Goal: Task Accomplishment & Management: Complete application form

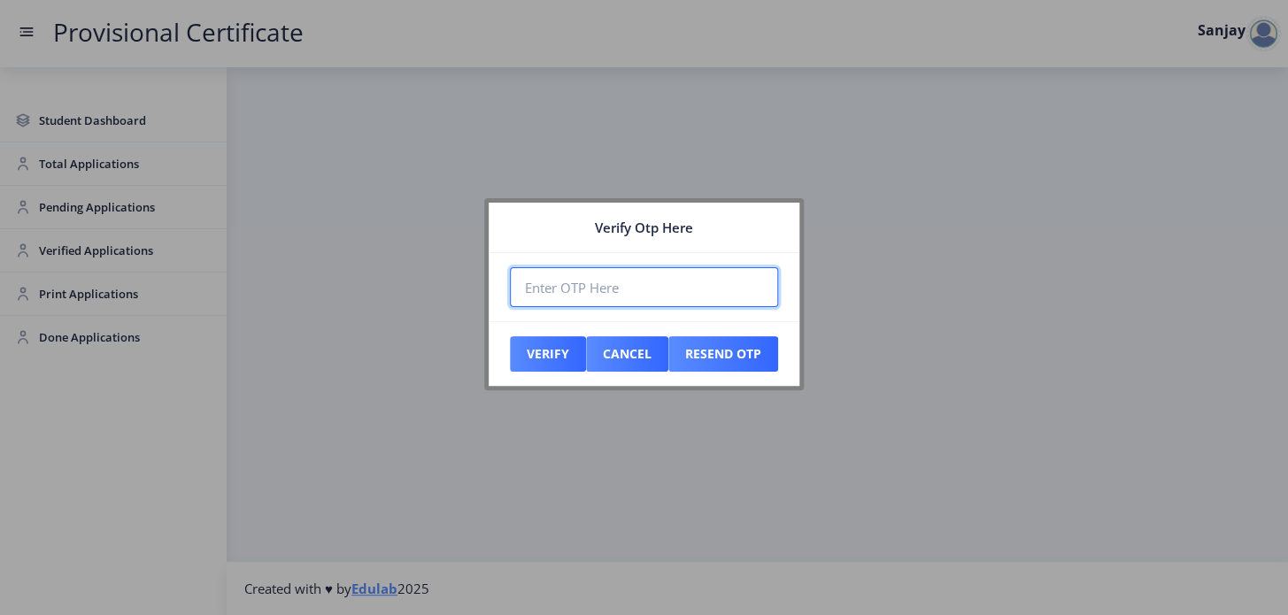
paste input "977411"
type input "977411"
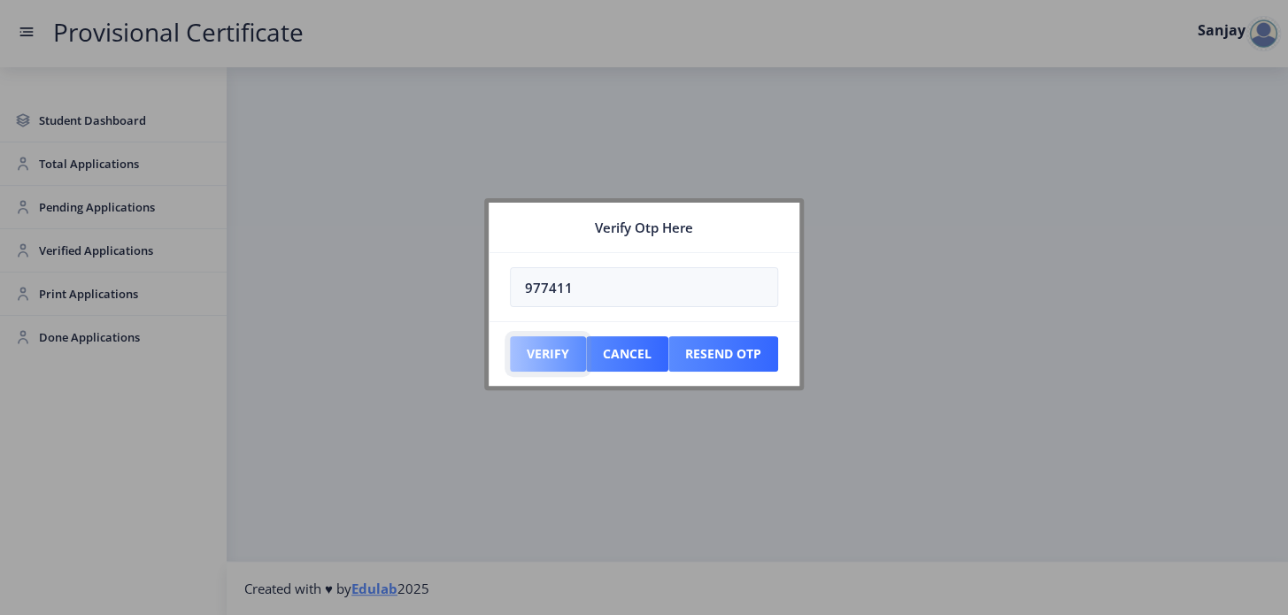
click at [555, 361] on button "Verify" at bounding box center [548, 353] width 76 height 35
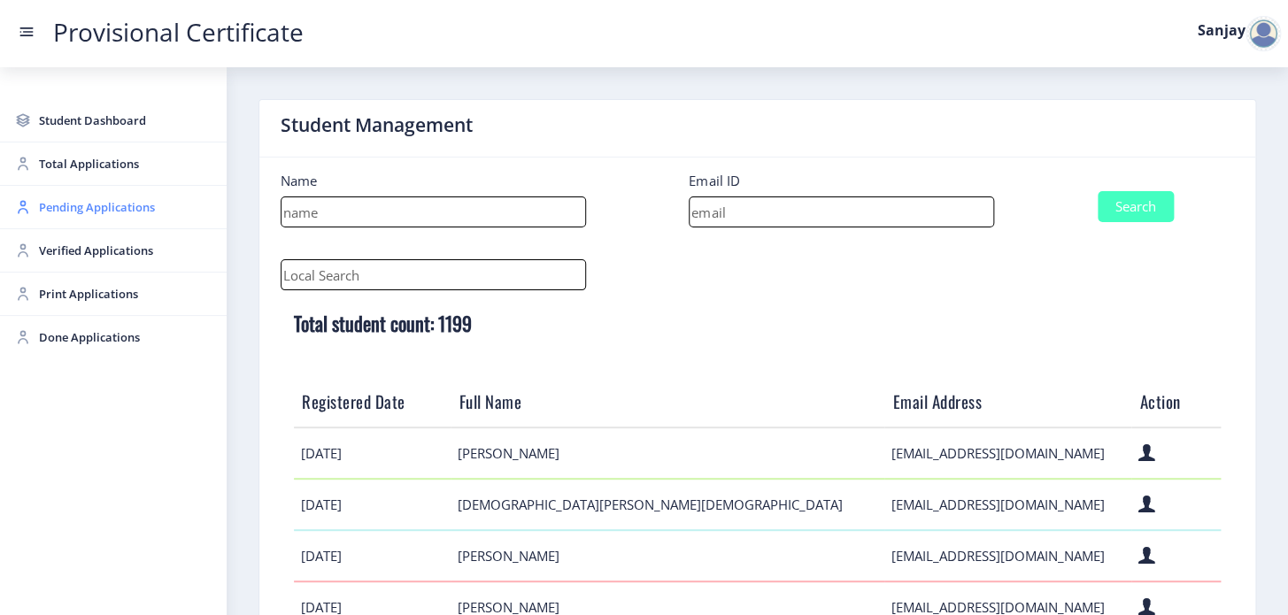
click at [65, 211] on span "Pending Applications" at bounding box center [126, 207] width 174 height 21
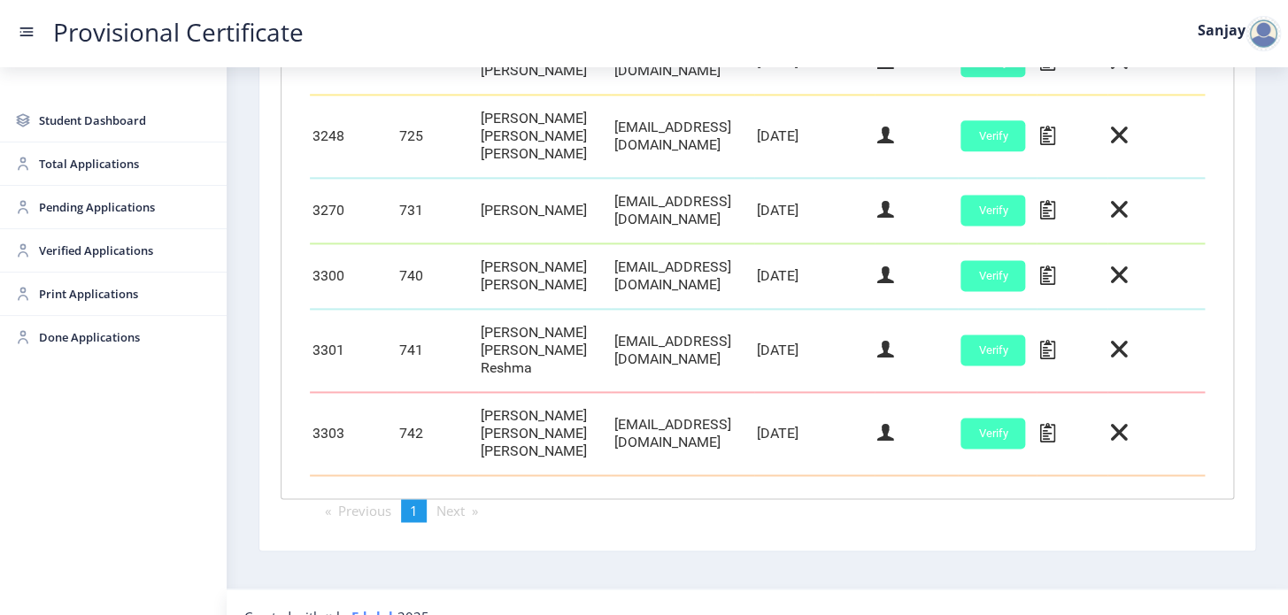
scroll to position [873, 0]
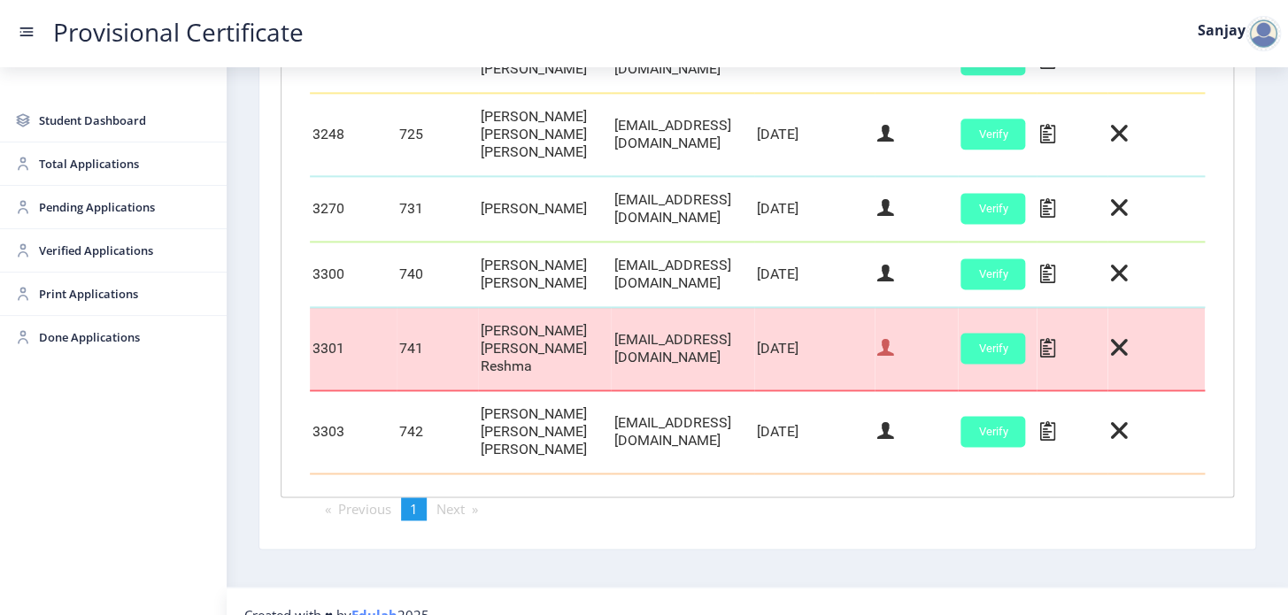
click at [894, 339] on icon at bounding box center [885, 347] width 17 height 23
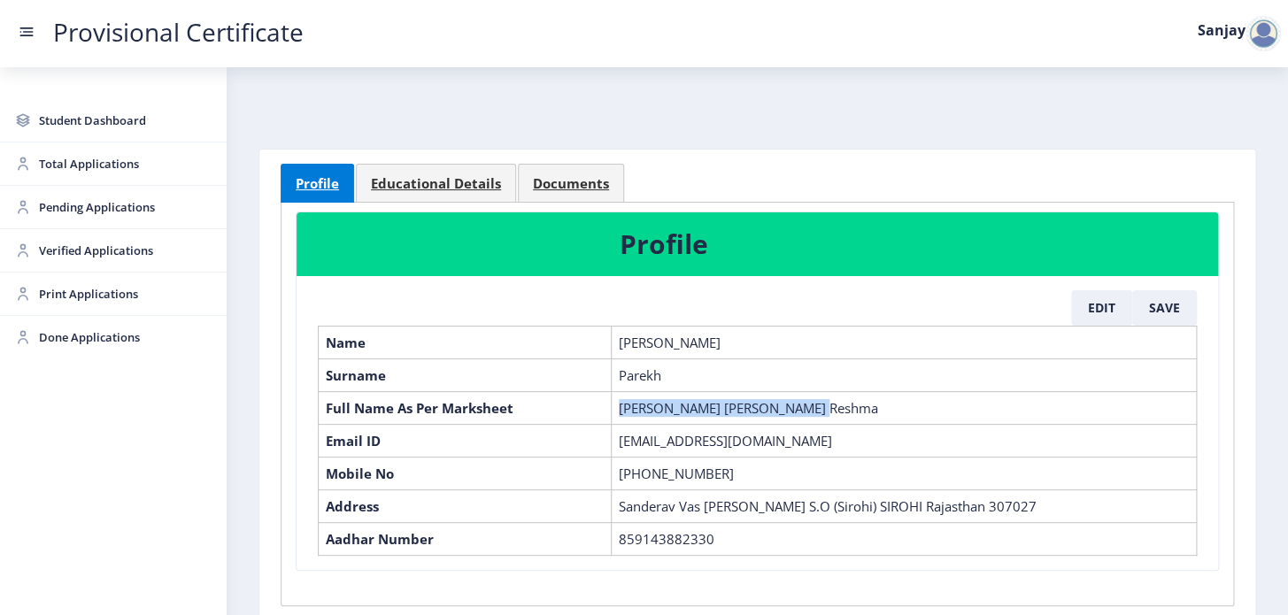
drag, startPoint x: 619, startPoint y: 409, endPoint x: 809, endPoint y: 405, distance: 190.4
click at [809, 405] on td "[PERSON_NAME] [PERSON_NAME] Reshma" at bounding box center [903, 407] width 585 height 33
copy td "[PERSON_NAME] [PERSON_NAME] Reshma"
click at [444, 177] on span "Educational Details" at bounding box center [436, 183] width 130 height 13
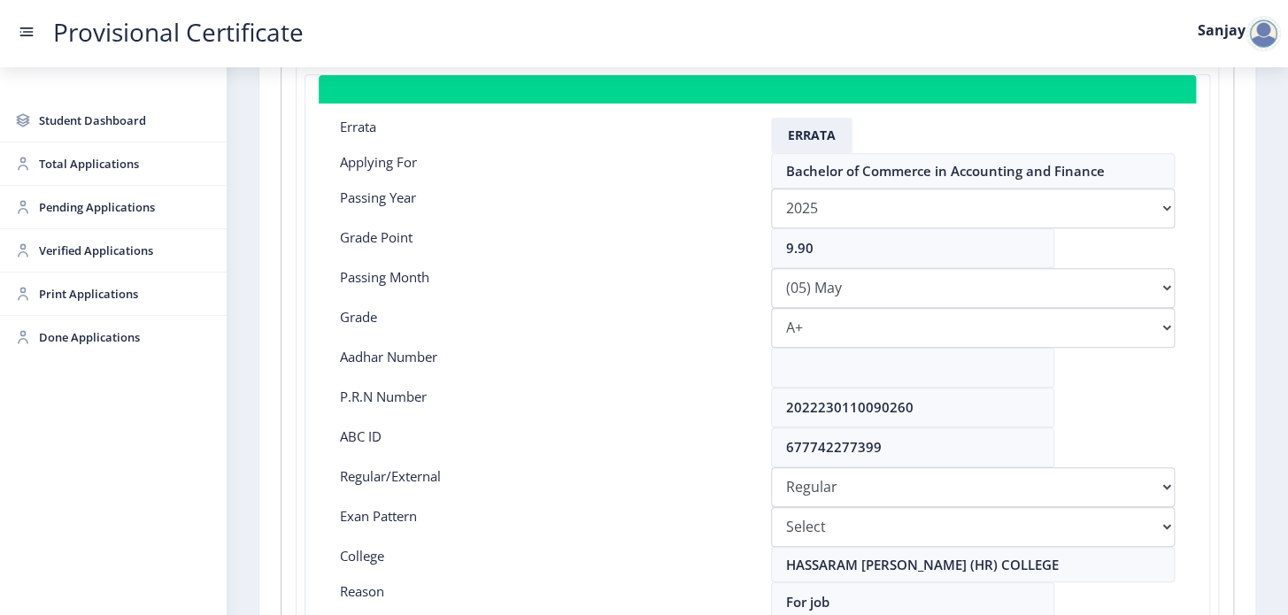
scroll to position [321, 0]
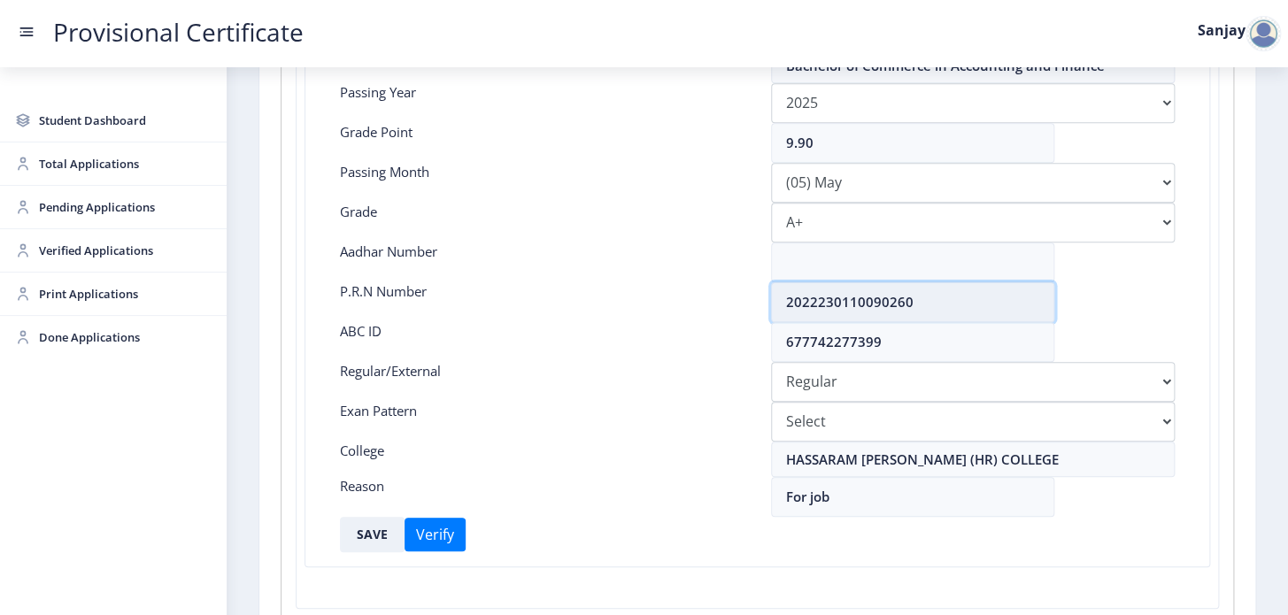
drag, startPoint x: 785, startPoint y: 298, endPoint x: 946, endPoint y: 296, distance: 161.2
click at [946, 296] on input "2022230110090260" at bounding box center [912, 302] width 283 height 40
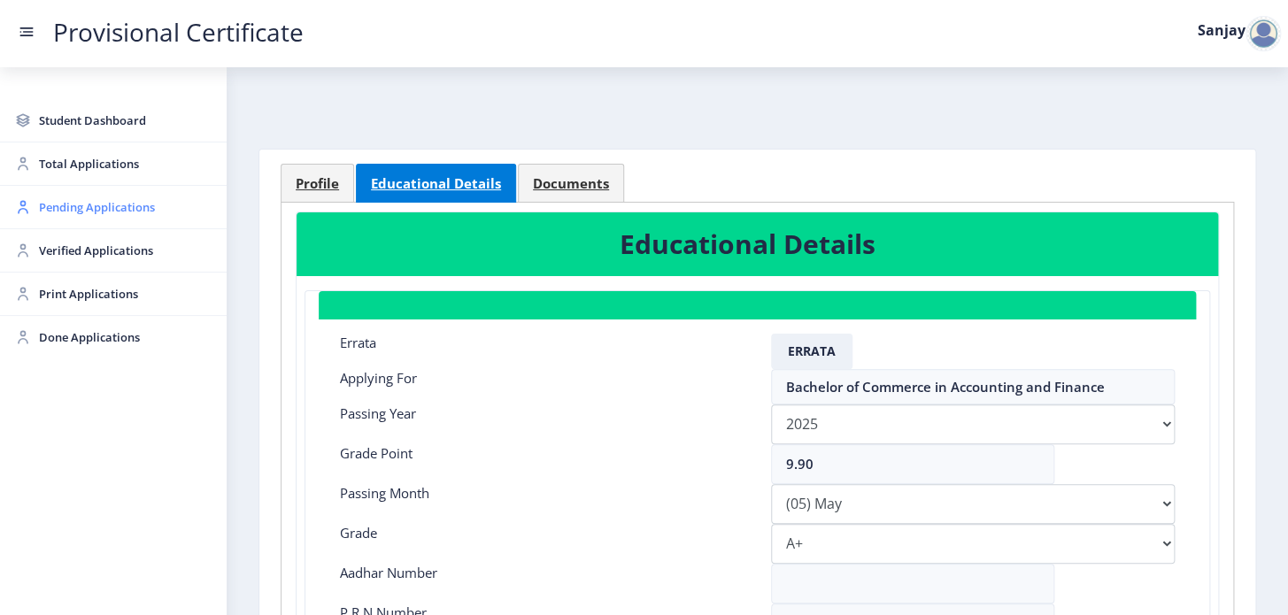
click at [135, 206] on span "Pending Applications" at bounding box center [126, 207] width 174 height 21
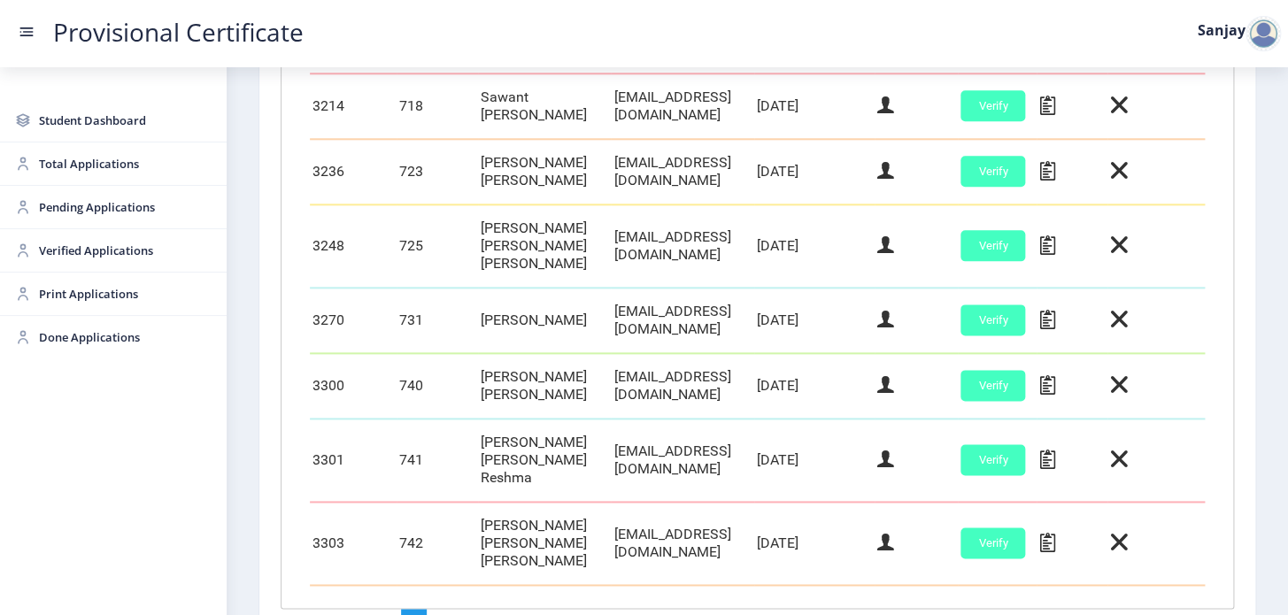
scroll to position [873, 0]
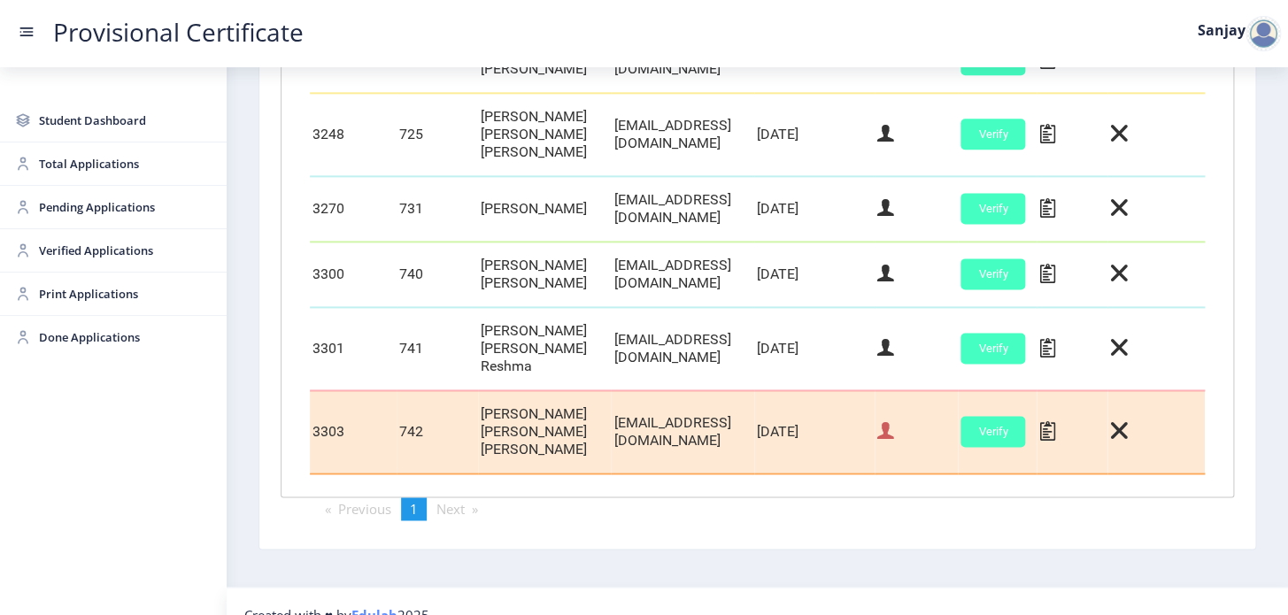
click at [894, 420] on icon at bounding box center [885, 431] width 17 height 23
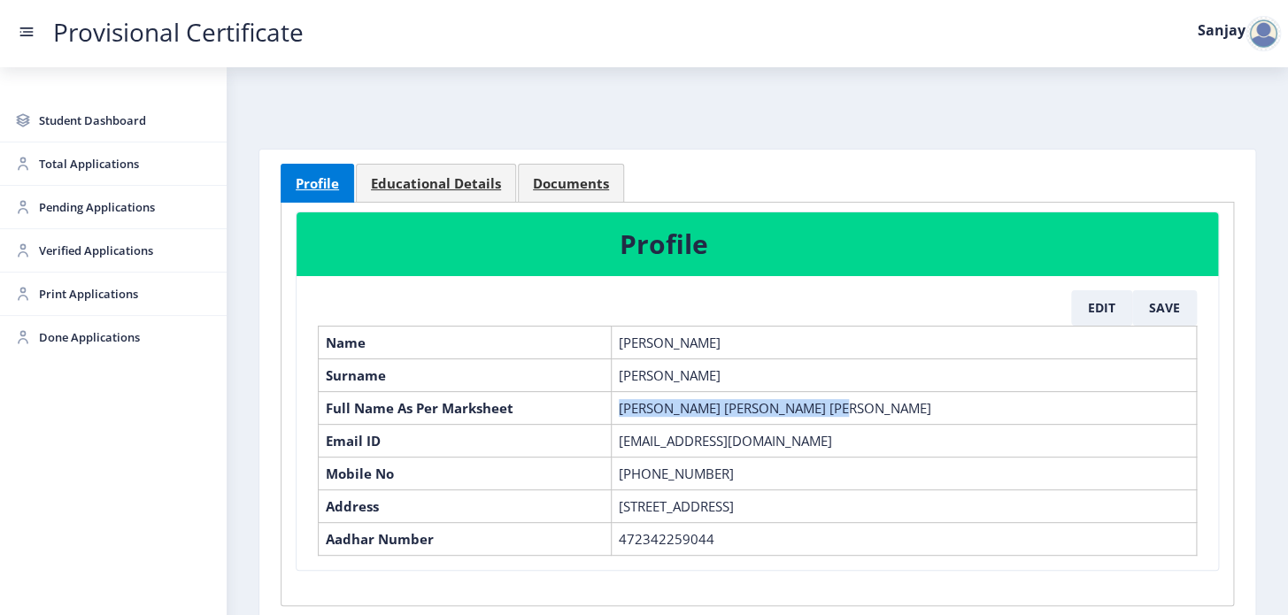
drag, startPoint x: 618, startPoint y: 403, endPoint x: 939, endPoint y: 413, distance: 320.7
click at [939, 413] on td "[PERSON_NAME] [PERSON_NAME] [PERSON_NAME]" at bounding box center [903, 407] width 585 height 33
copy td "[PERSON_NAME] [PERSON_NAME] [PERSON_NAME]"
click at [415, 178] on span "Educational Details" at bounding box center [436, 183] width 130 height 13
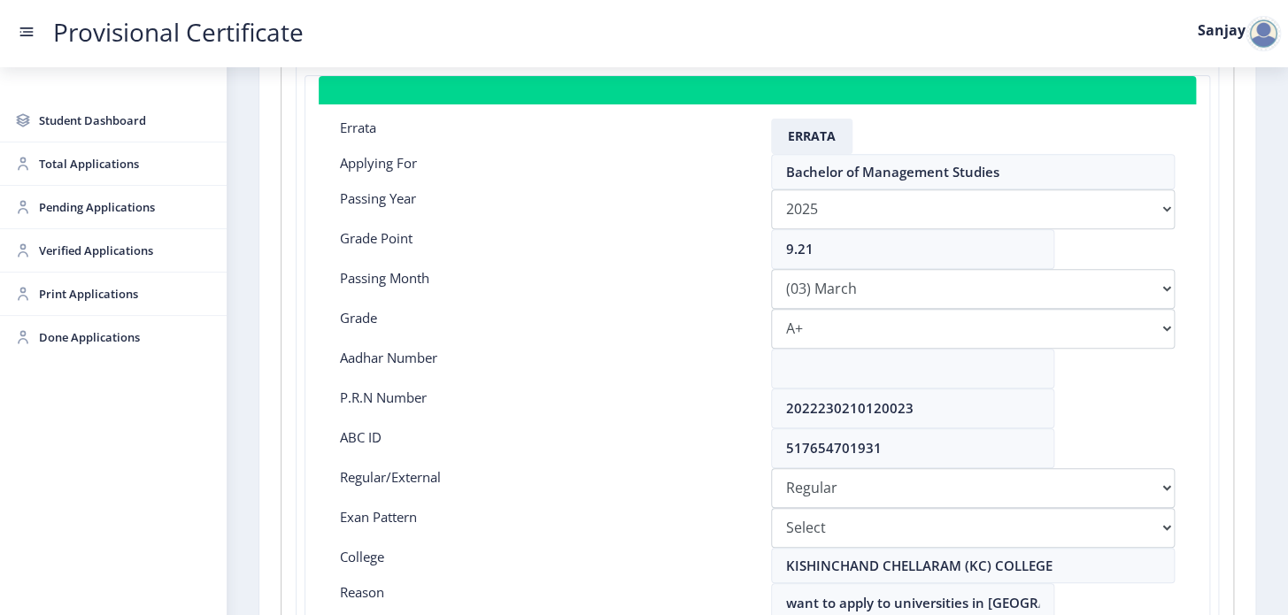
scroll to position [241, 0]
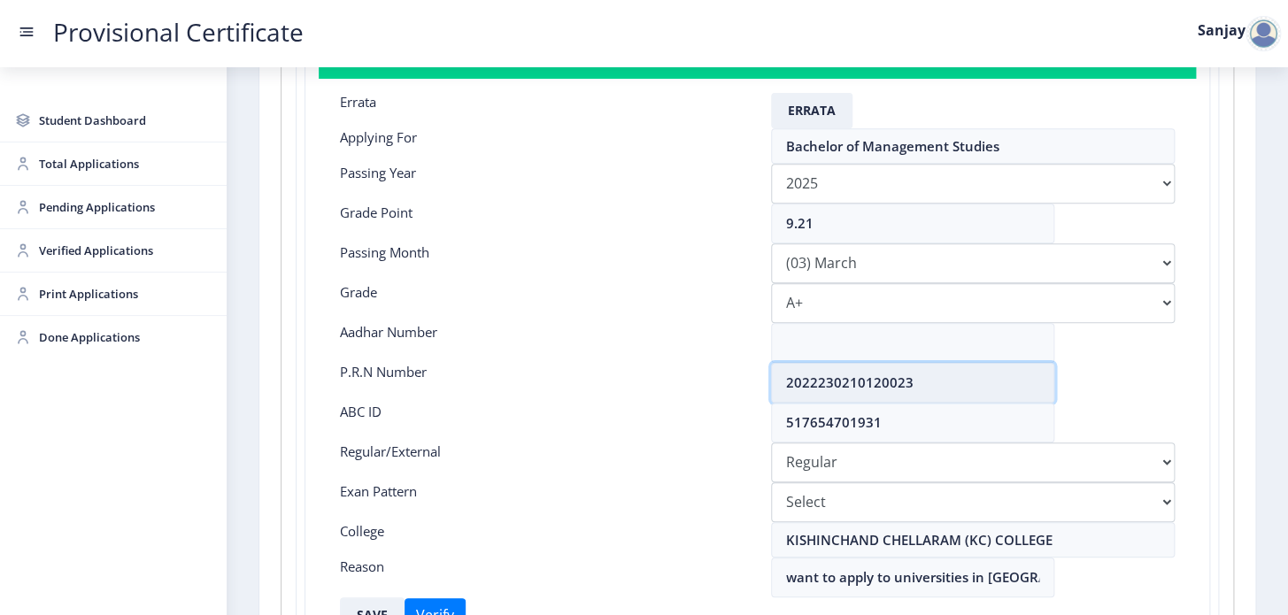
drag, startPoint x: 783, startPoint y: 382, endPoint x: 940, endPoint y: 383, distance: 157.6
click at [940, 383] on input "2022230210120023" at bounding box center [912, 383] width 283 height 40
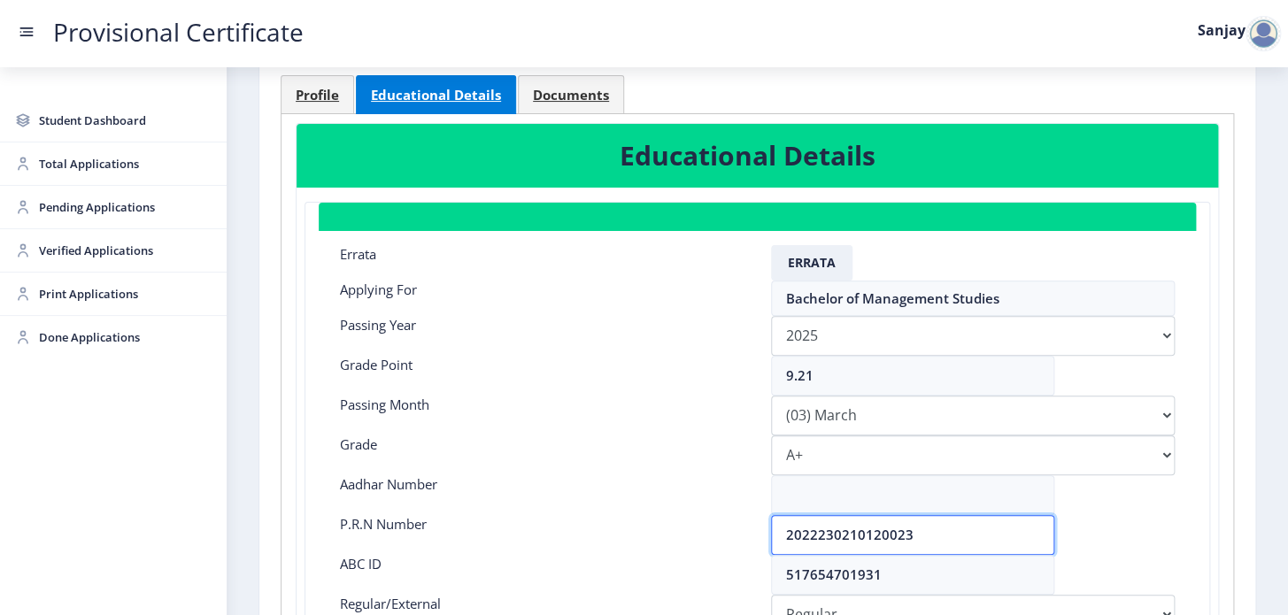
scroll to position [0, 0]
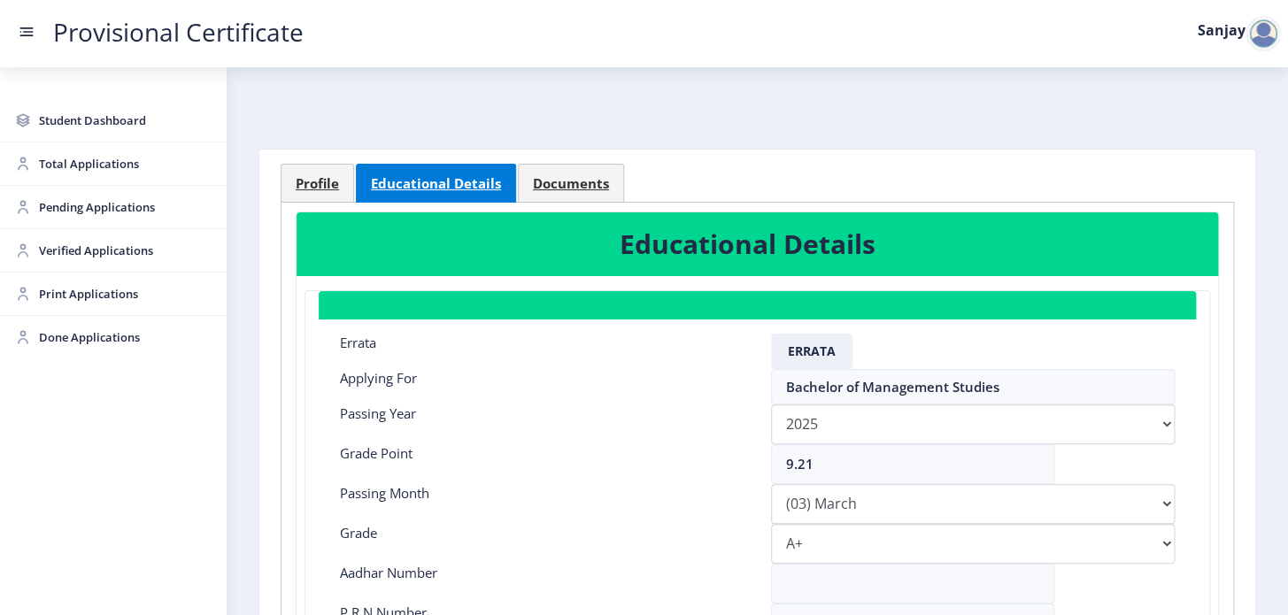
click at [1262, 35] on div at bounding box center [1263, 33] width 35 height 35
click at [1225, 128] on span "Log out" at bounding box center [1217, 129] width 113 height 21
